Goal: Task Accomplishment & Management: Manage account settings

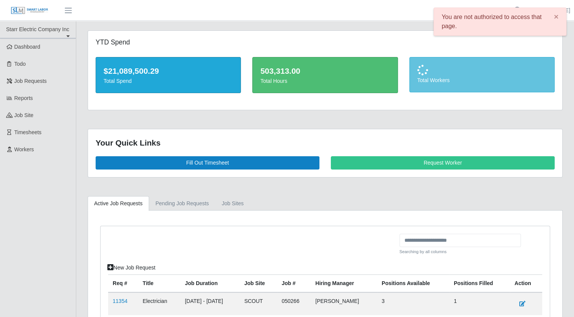
scroll to position [70, 0]
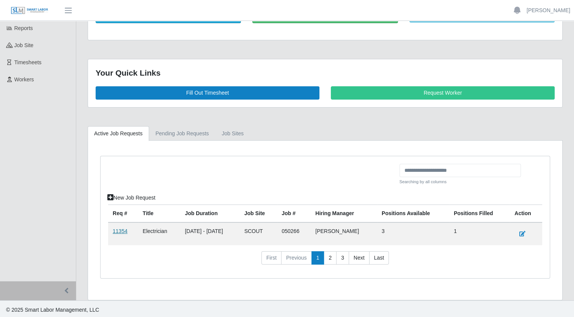
click at [119, 230] on link "11354" at bounding box center [120, 231] width 15 height 6
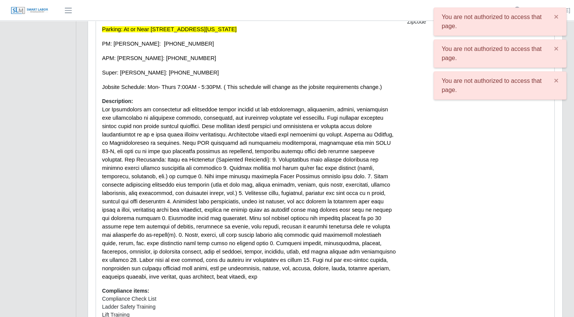
scroll to position [264, 0]
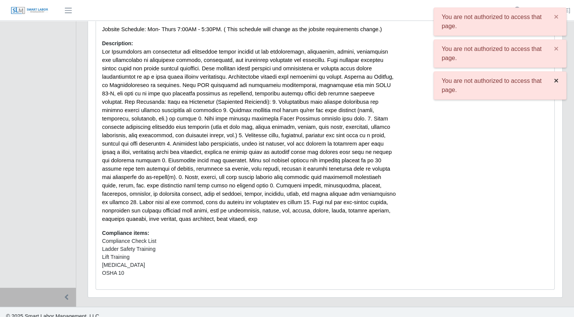
click at [557, 79] on span "×" at bounding box center [556, 80] width 5 height 9
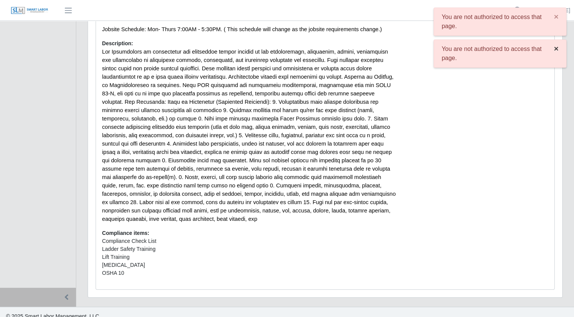
click at [557, 49] on span "×" at bounding box center [556, 48] width 5 height 9
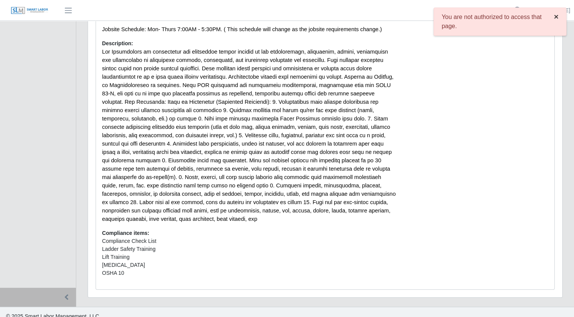
click at [556, 17] on span "×" at bounding box center [556, 16] width 5 height 9
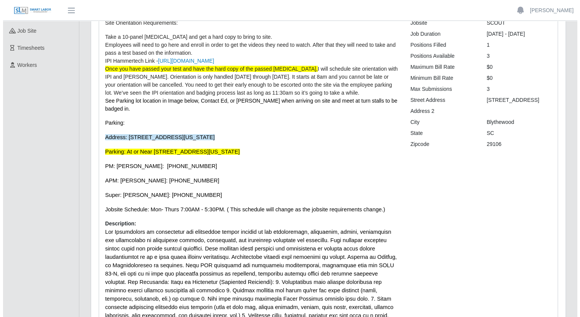
scroll to position [0, 0]
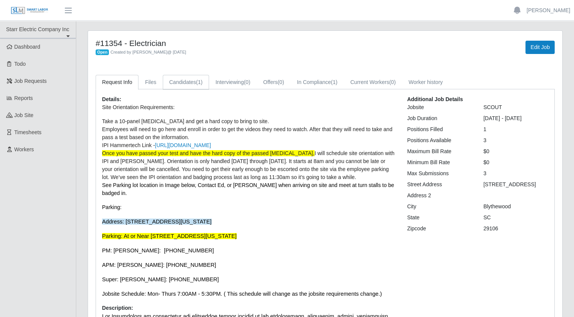
click at [187, 80] on link "Candidates (1)" at bounding box center [186, 82] width 46 height 15
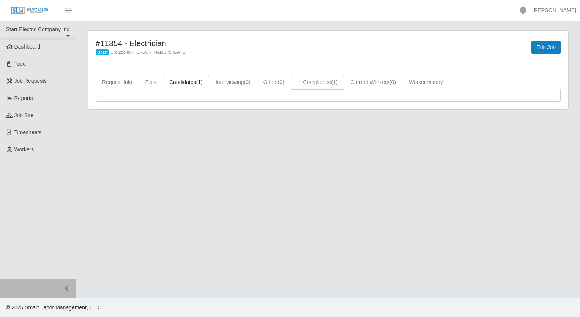
click at [311, 80] on link "In Compliance (1)" at bounding box center [318, 82] width 54 height 15
click at [179, 84] on link "Candidates (1)" at bounding box center [186, 82] width 46 height 15
click at [26, 52] on link "Dashboard" at bounding box center [38, 46] width 76 height 17
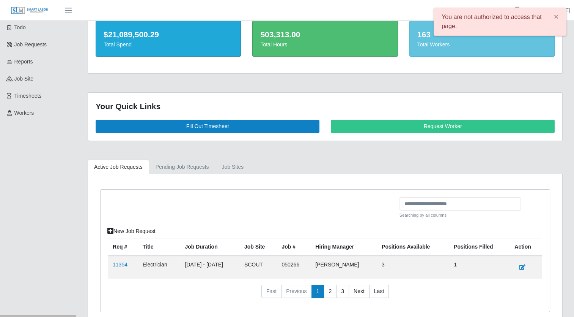
scroll to position [70, 0]
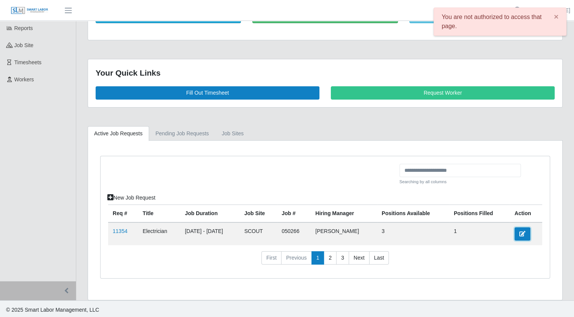
click at [526, 232] on icon at bounding box center [523, 233] width 6 height 5
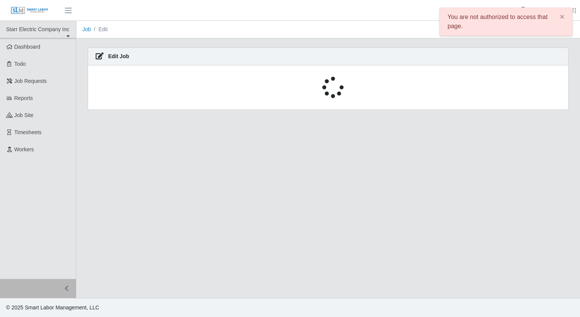
select select "****"
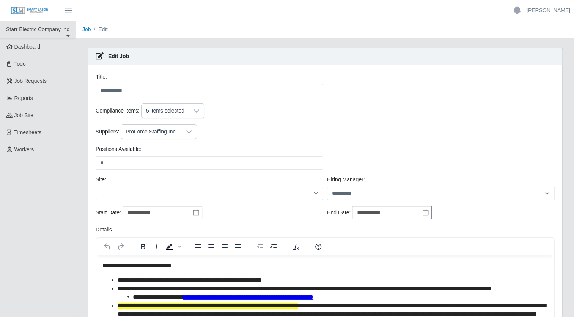
click at [555, 17] on div "You are not authorized to access that page. ×" at bounding box center [511, 22] width 133 height 28
click at [39, 50] on link "Dashboard" at bounding box center [38, 46] width 76 height 17
